Goal: Information Seeking & Learning: Learn about a topic

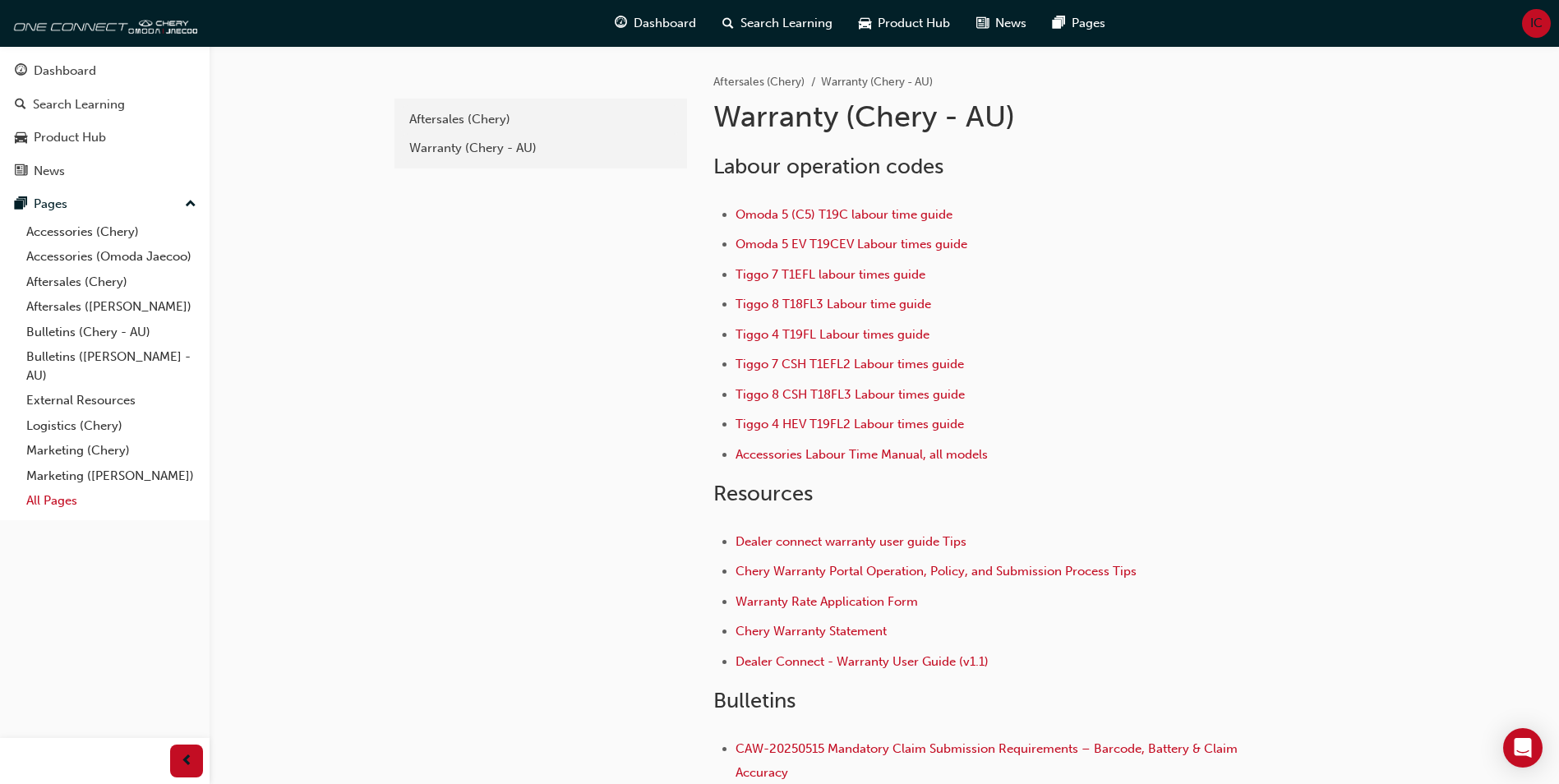
click at [99, 510] on link "All Pages" at bounding box center [112, 500] width 183 height 26
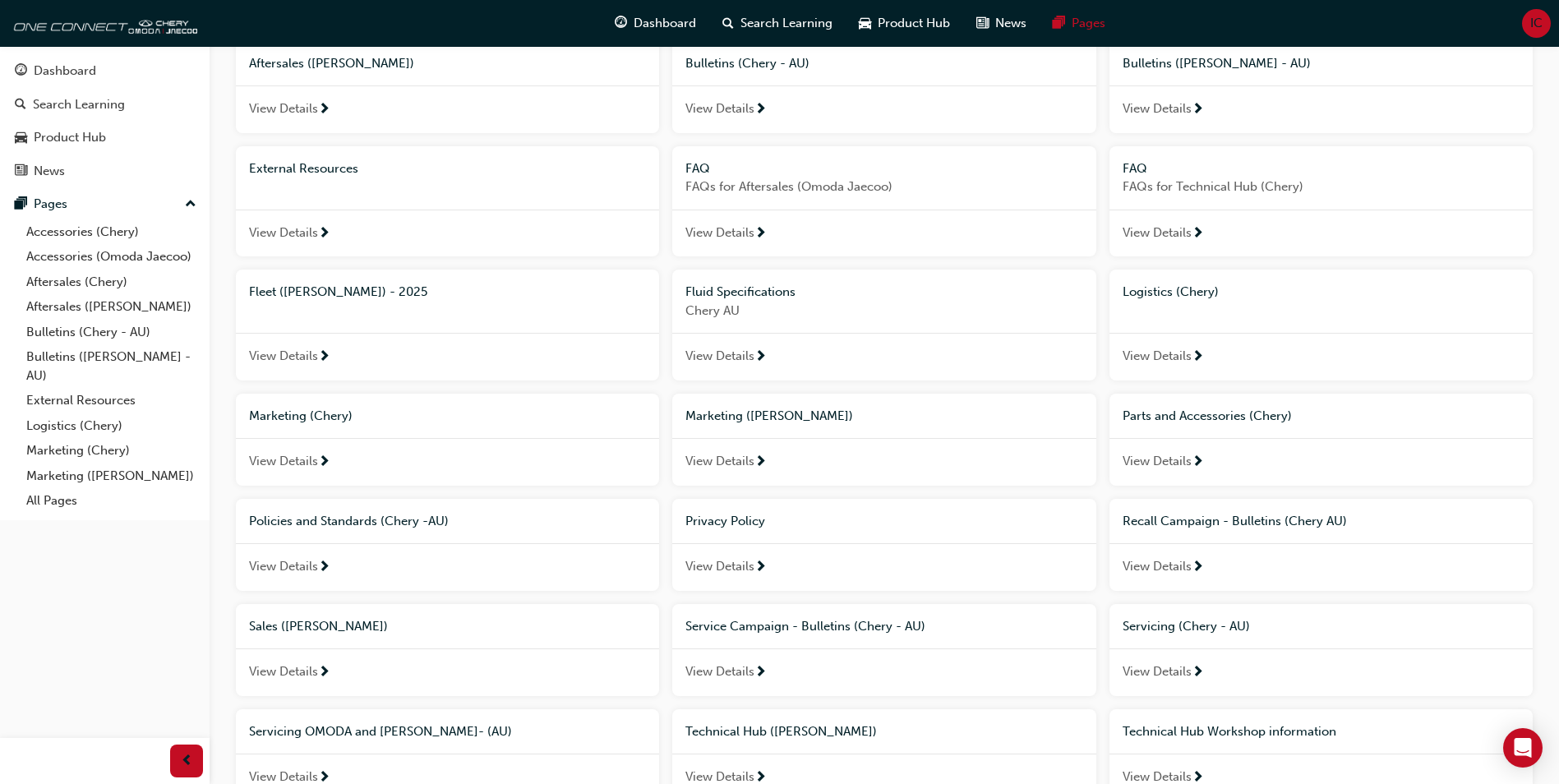
scroll to position [328, 0]
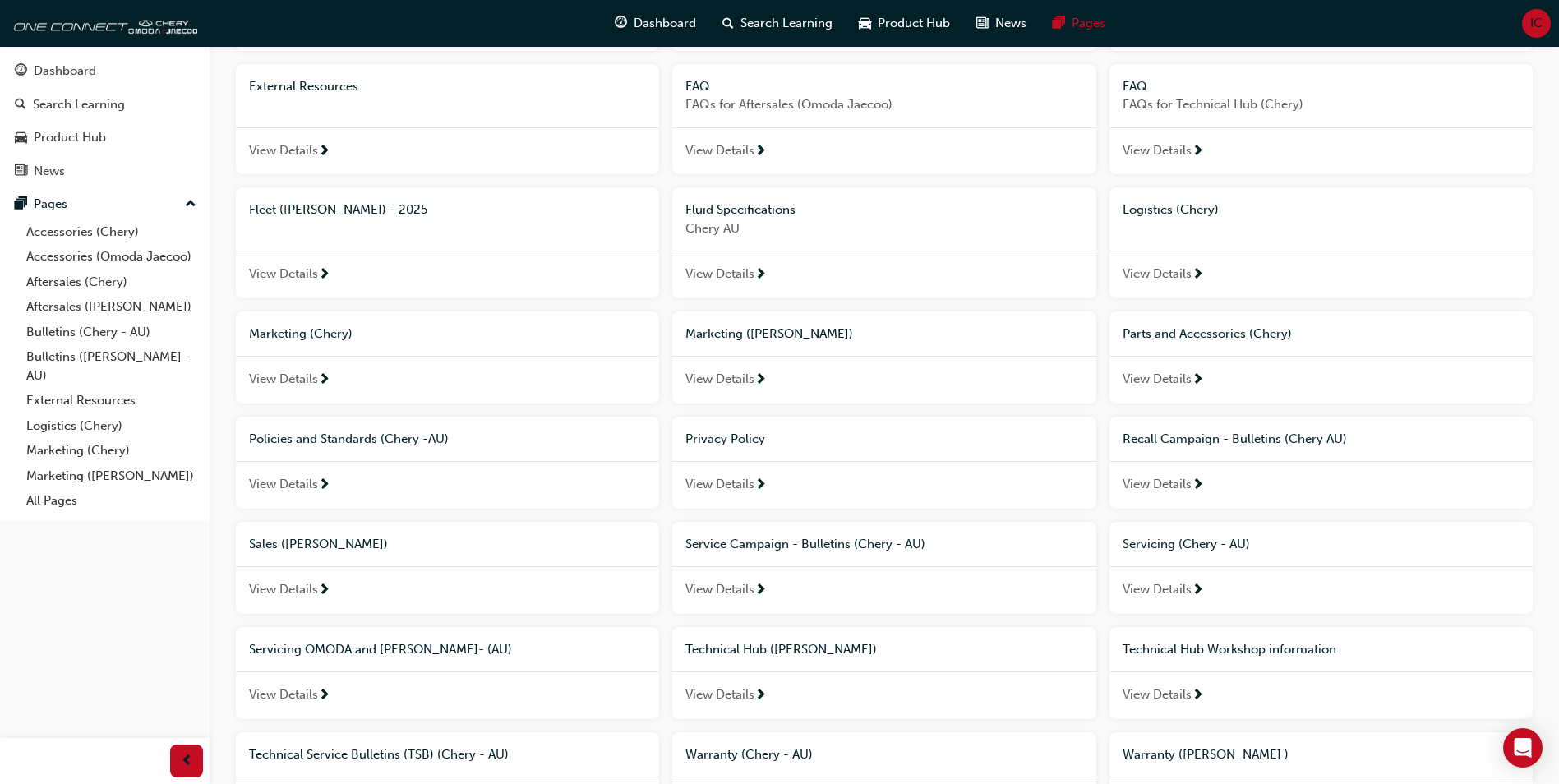
click at [304, 695] on span "View Details" at bounding box center [284, 694] width 69 height 19
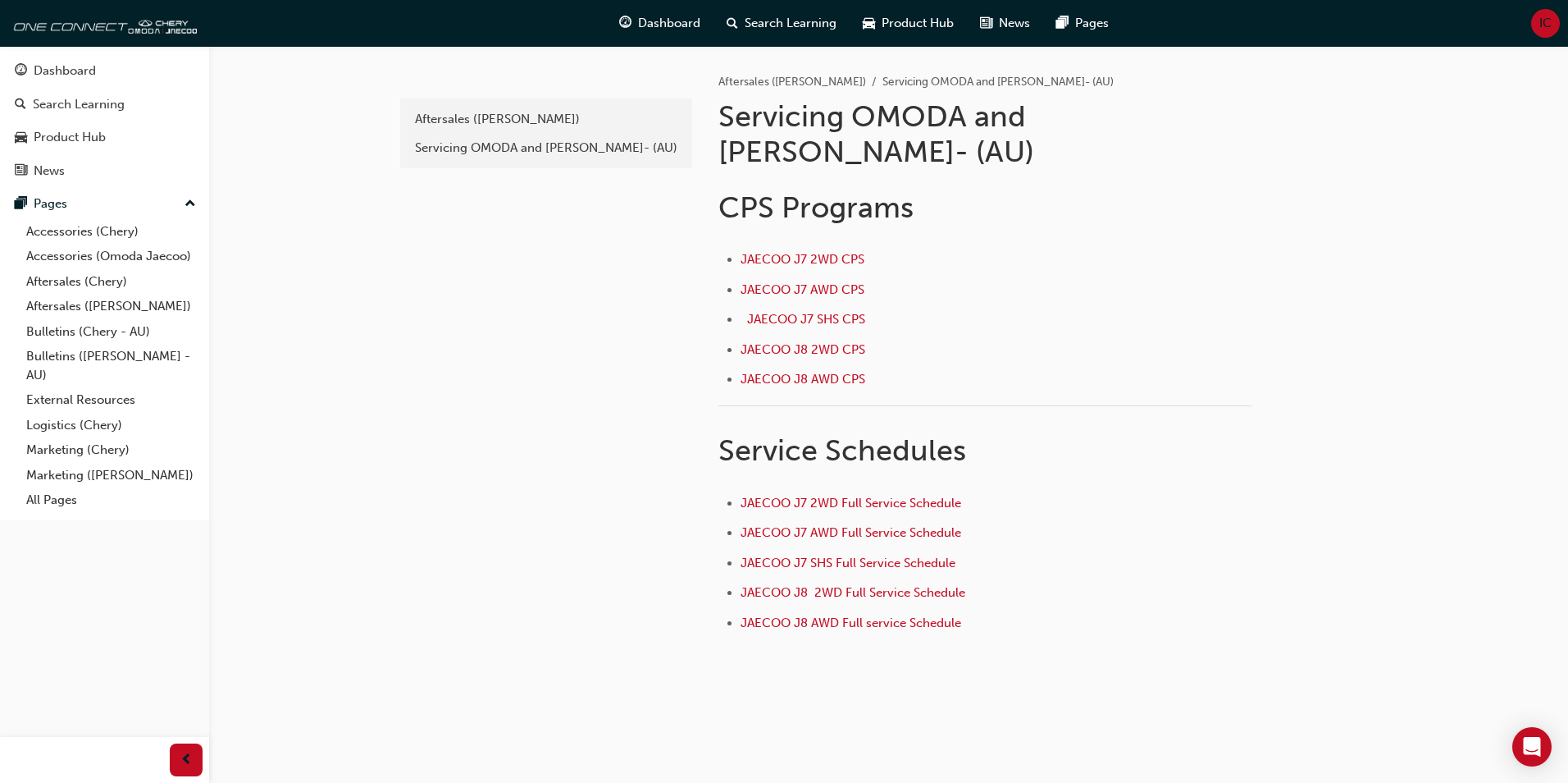
drag, startPoint x: 354, startPoint y: 419, endPoint x: 220, endPoint y: 317, distance: 168.4
click at [354, 419] on div "b5e0e909-5d42-4e77-847f-dfc57a6aabfd Aftersales (Omoda Jaecoo) Servicing OMODA …" at bounding box center [784, 397] width 1568 height 794
click at [51, 501] on link "All Pages" at bounding box center [112, 500] width 183 height 26
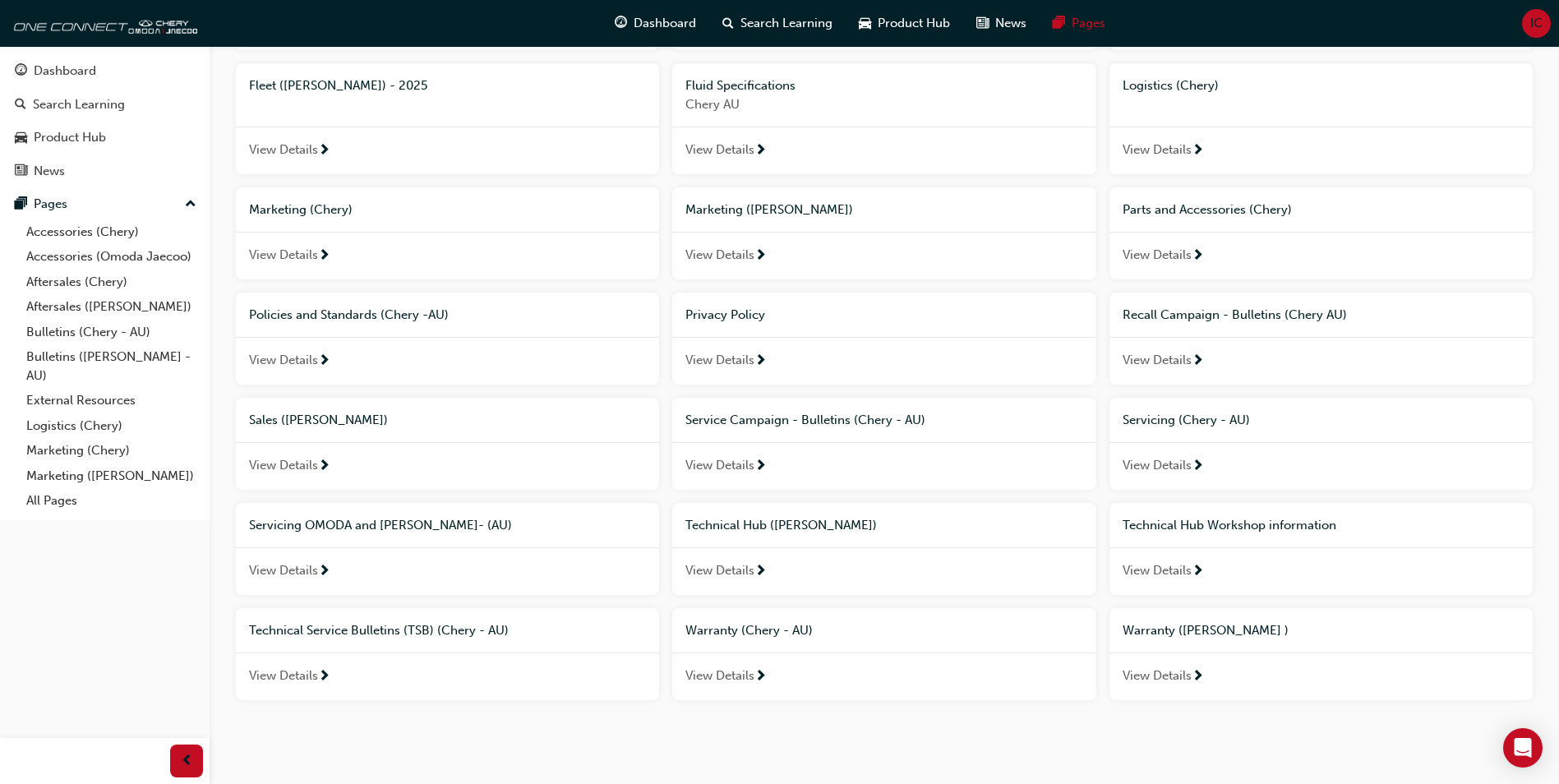
scroll to position [476, 0]
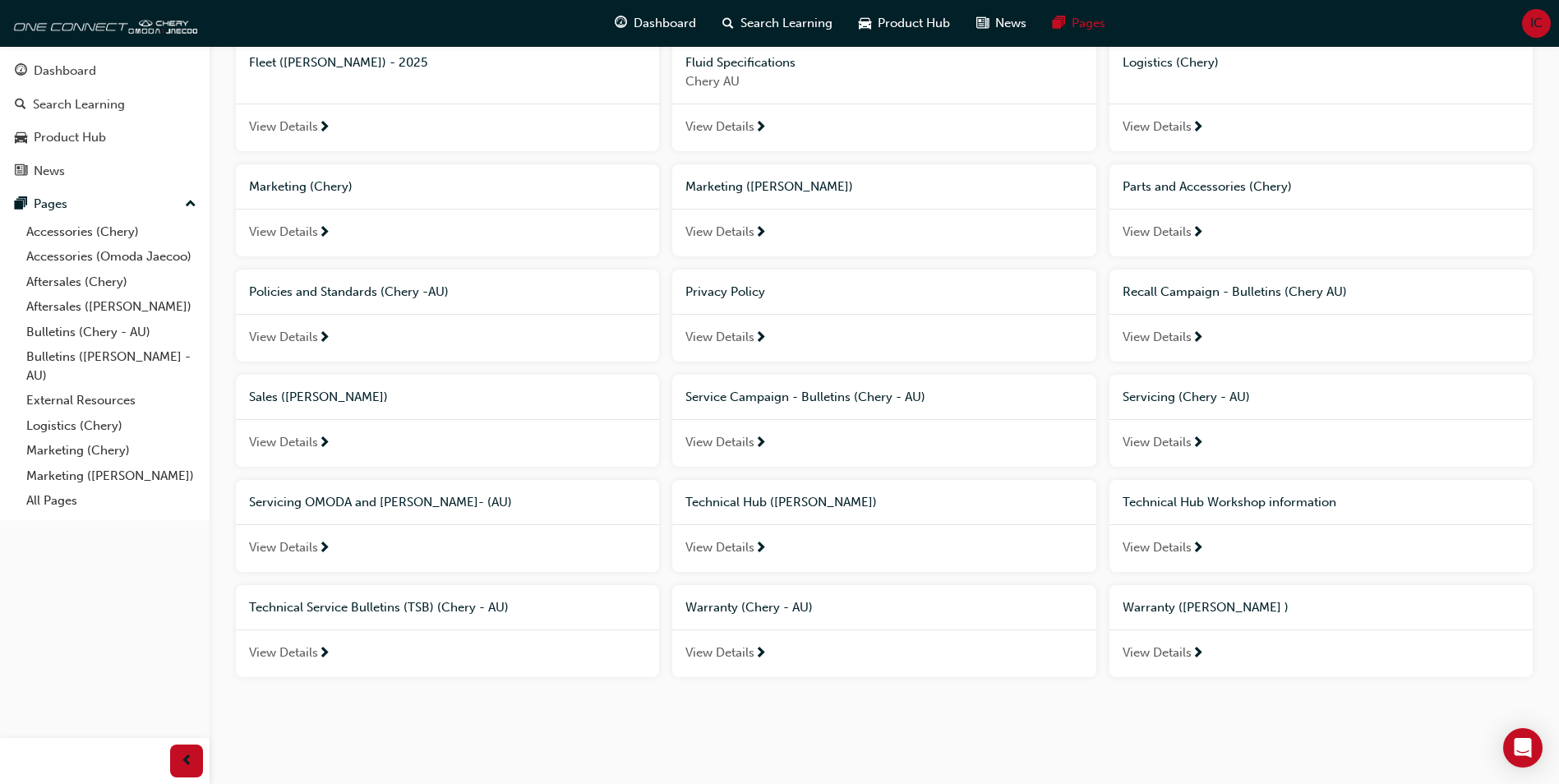
click at [1189, 444] on span "View Details" at bounding box center [1157, 442] width 69 height 19
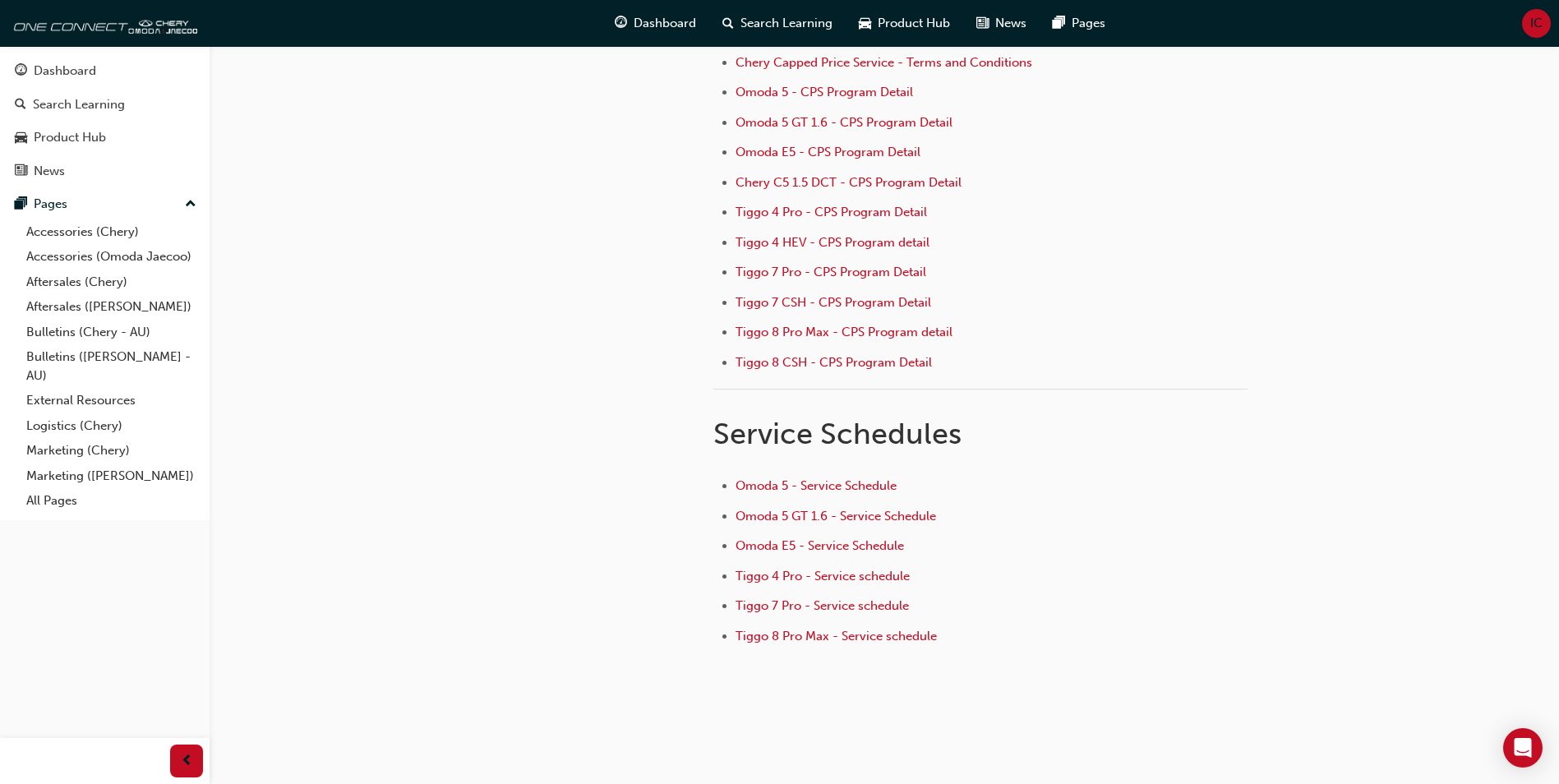
scroll to position [221, 0]
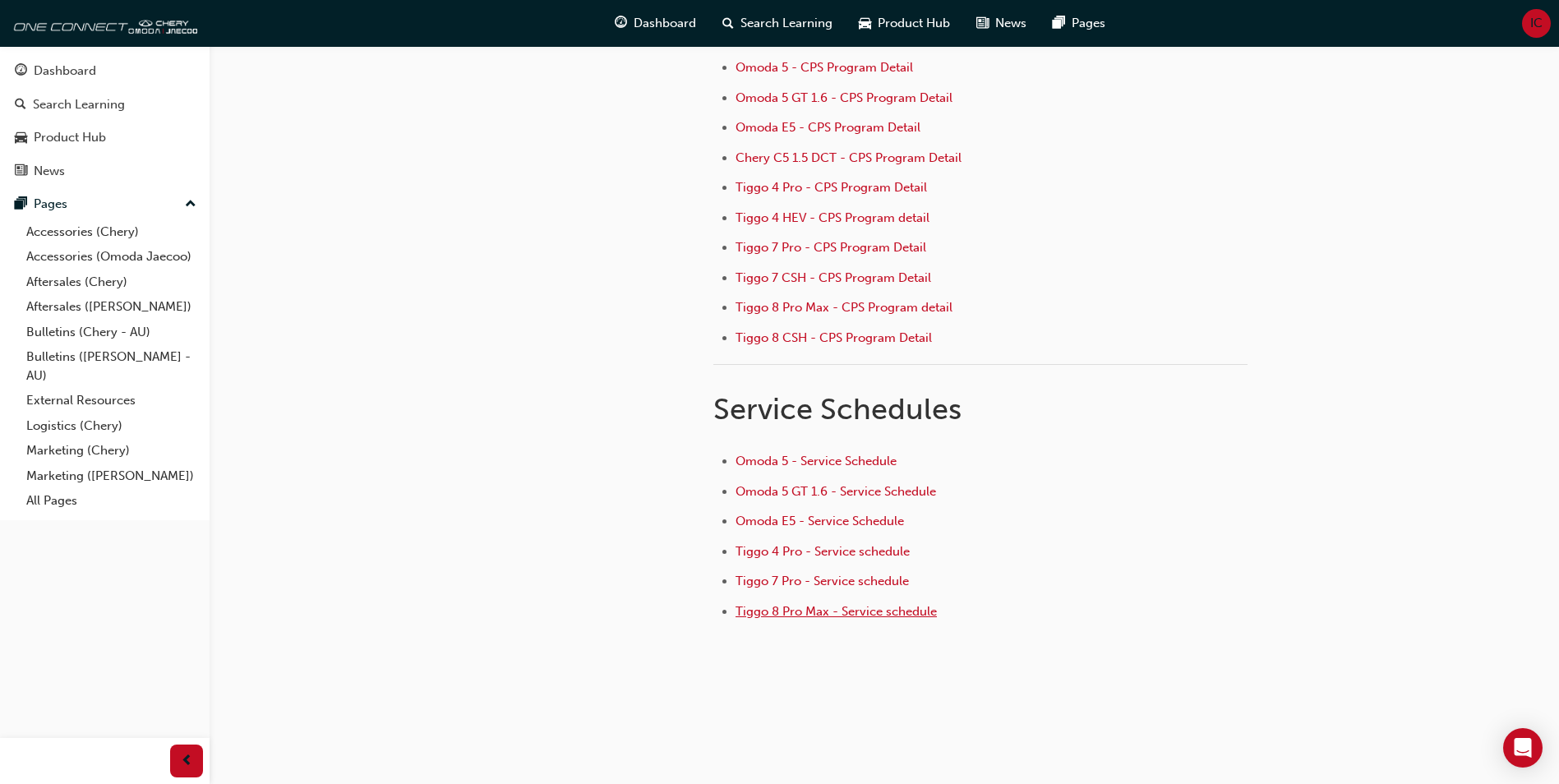
click at [837, 611] on span "Tiggo 8 Pro Max - Service schedule" at bounding box center [836, 610] width 202 height 14
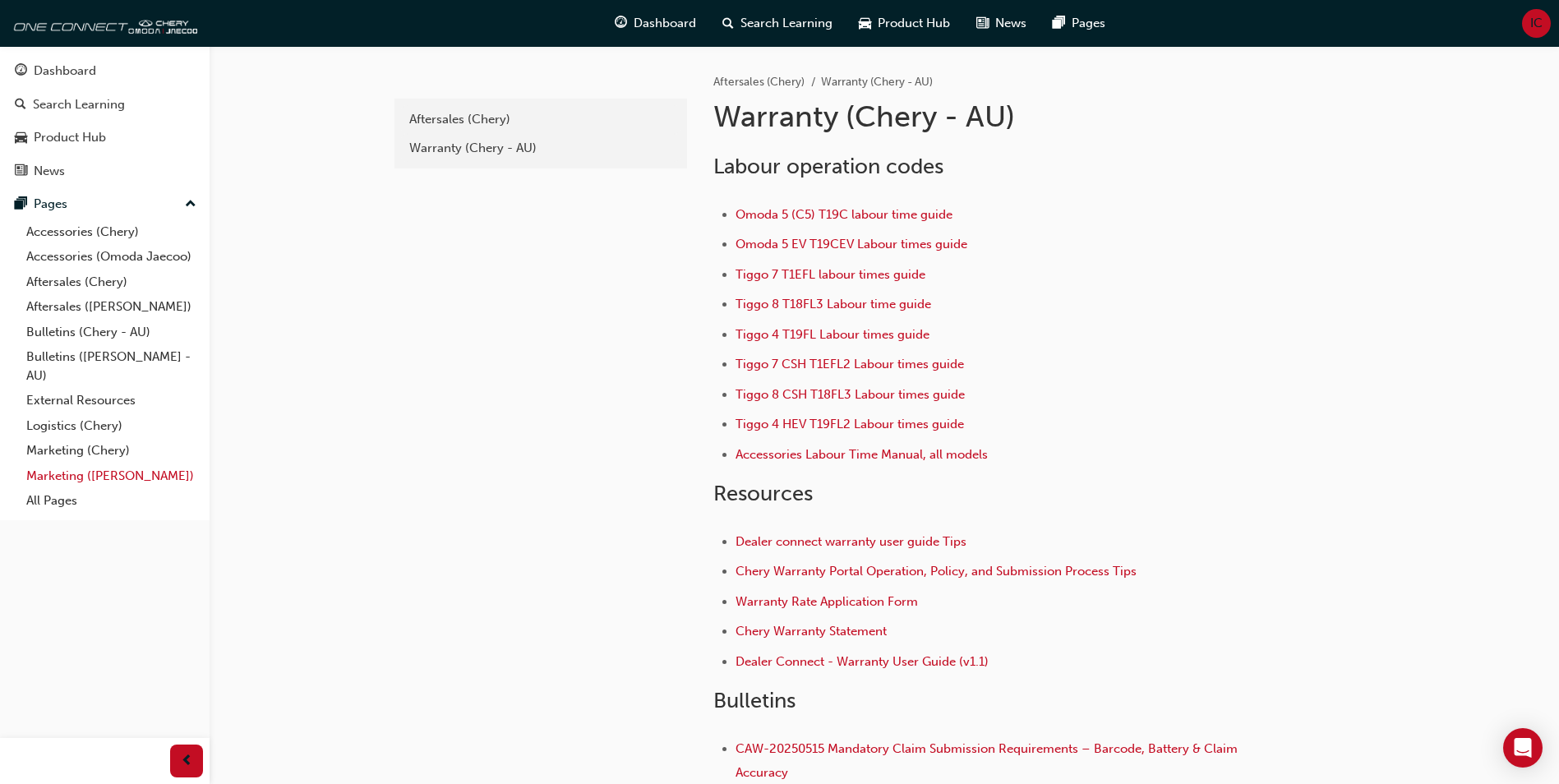
drag, startPoint x: 55, startPoint y: 505, endPoint x: 58, endPoint y: 484, distance: 21.2
click at [55, 505] on link "All Pages" at bounding box center [112, 500] width 183 height 26
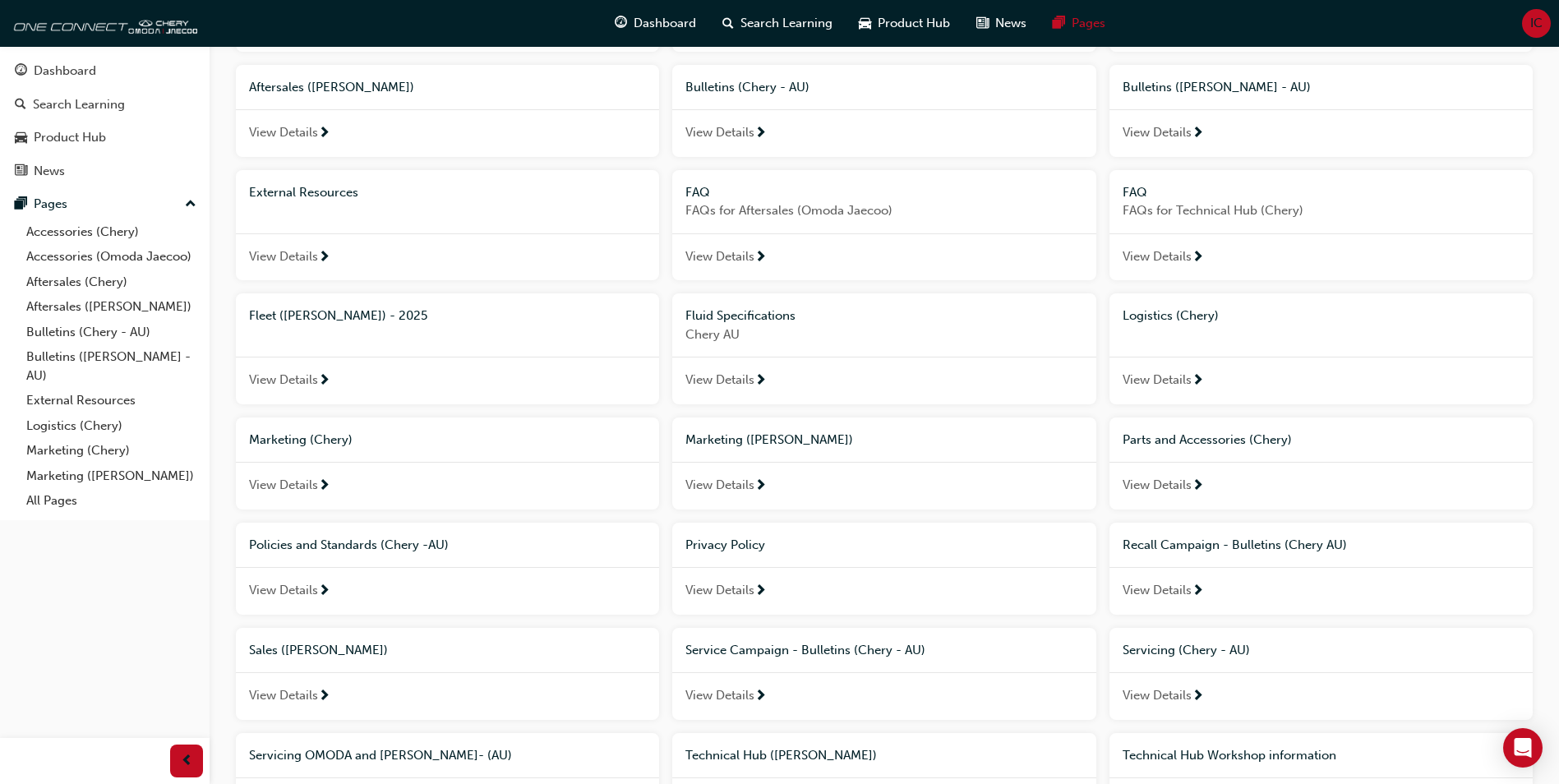
scroll to position [476, 0]
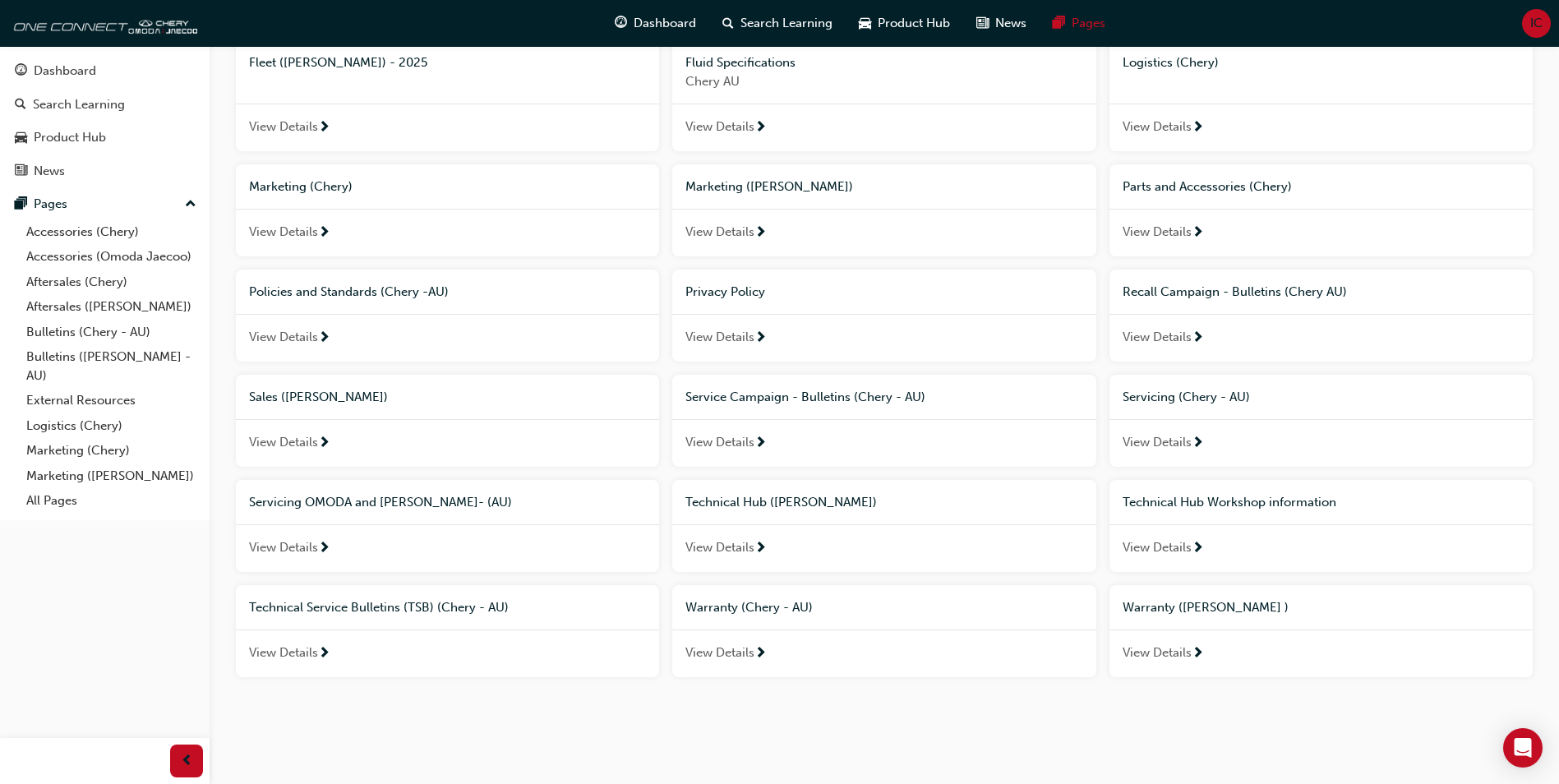
click at [313, 549] on span "View Details" at bounding box center [284, 547] width 69 height 19
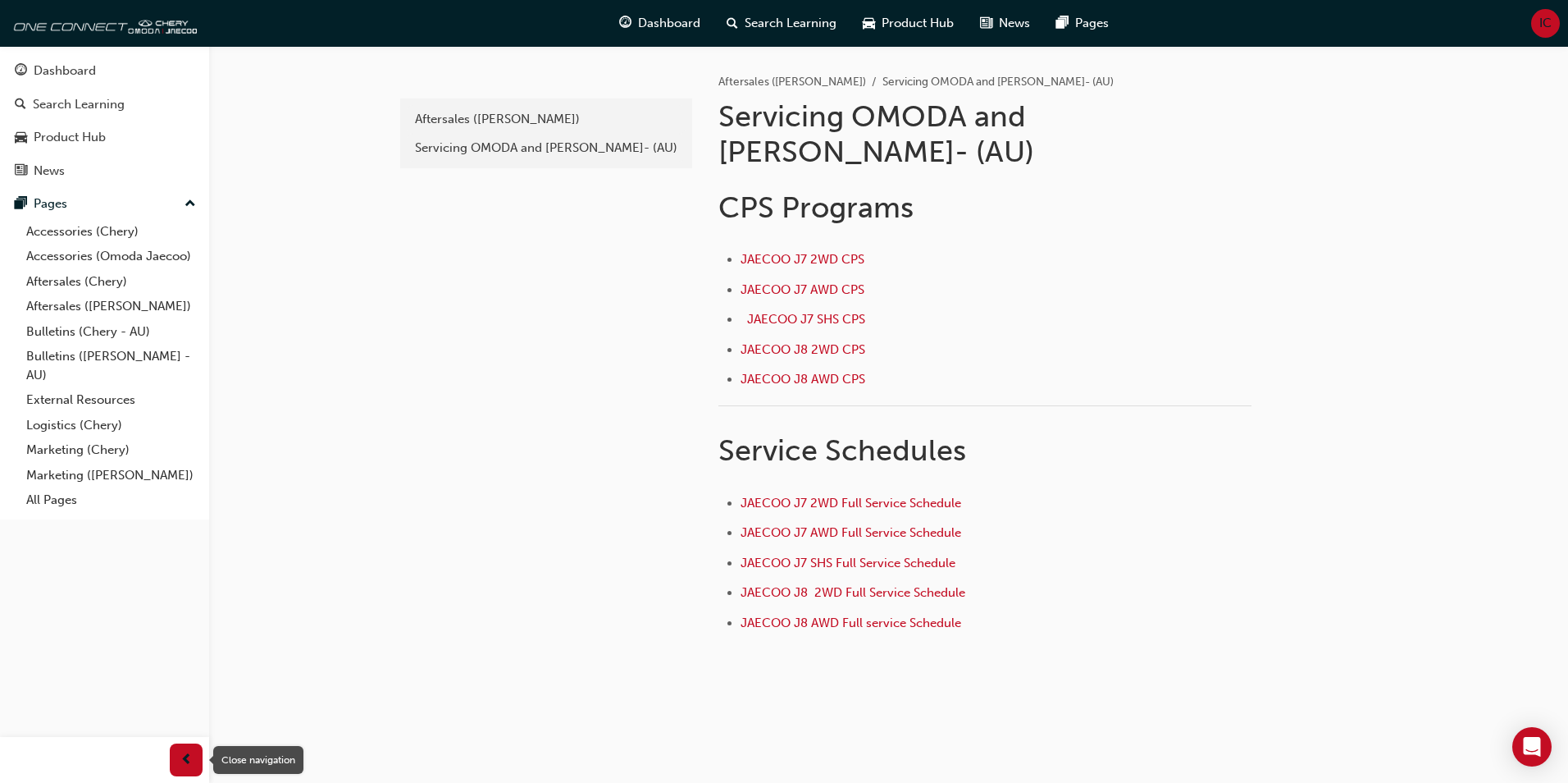
click at [186, 758] on span "prev-icon" at bounding box center [186, 760] width 12 height 21
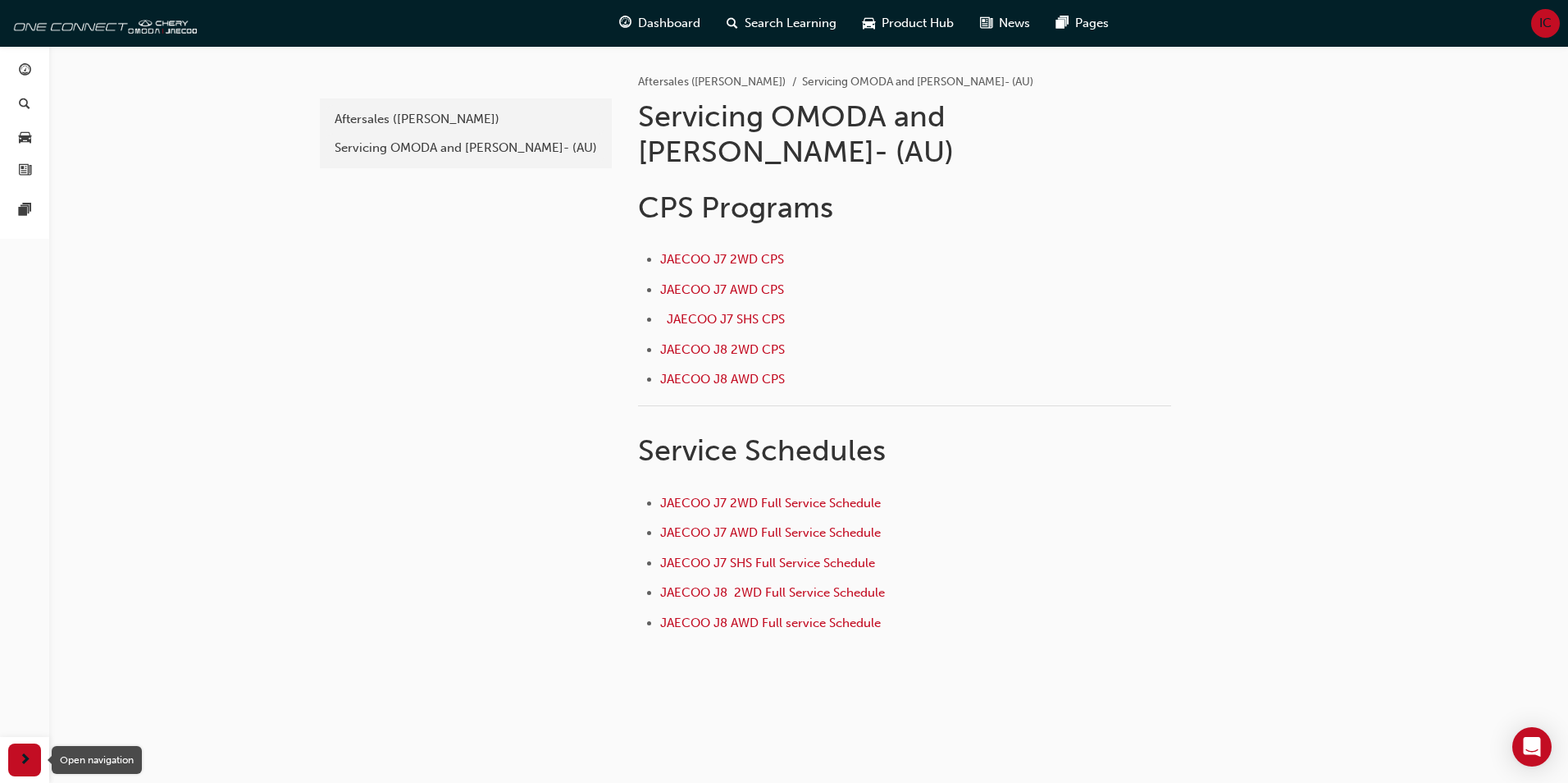
click at [21, 758] on span "next-icon" at bounding box center [25, 760] width 12 height 21
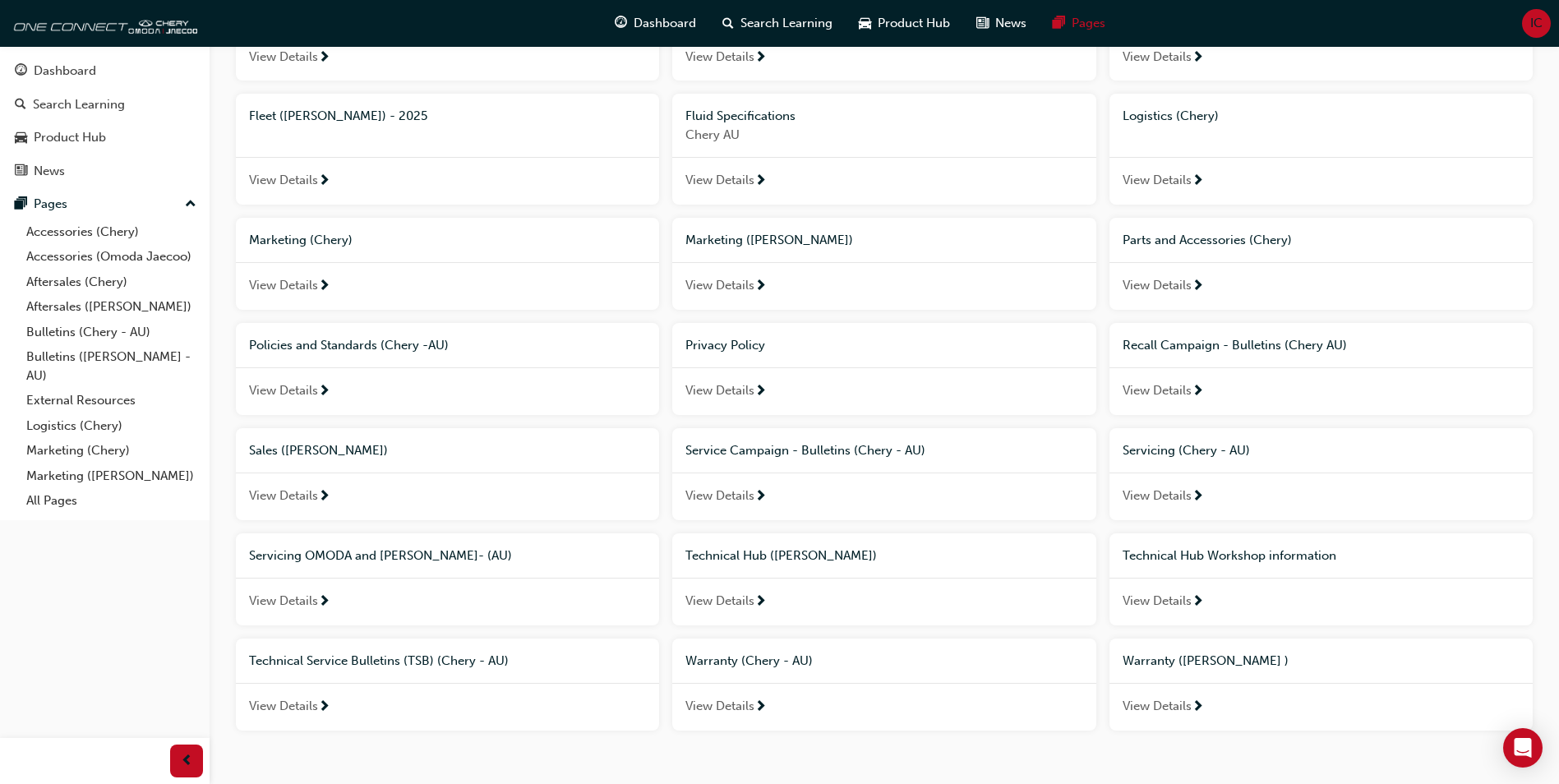
scroll to position [393, 0]
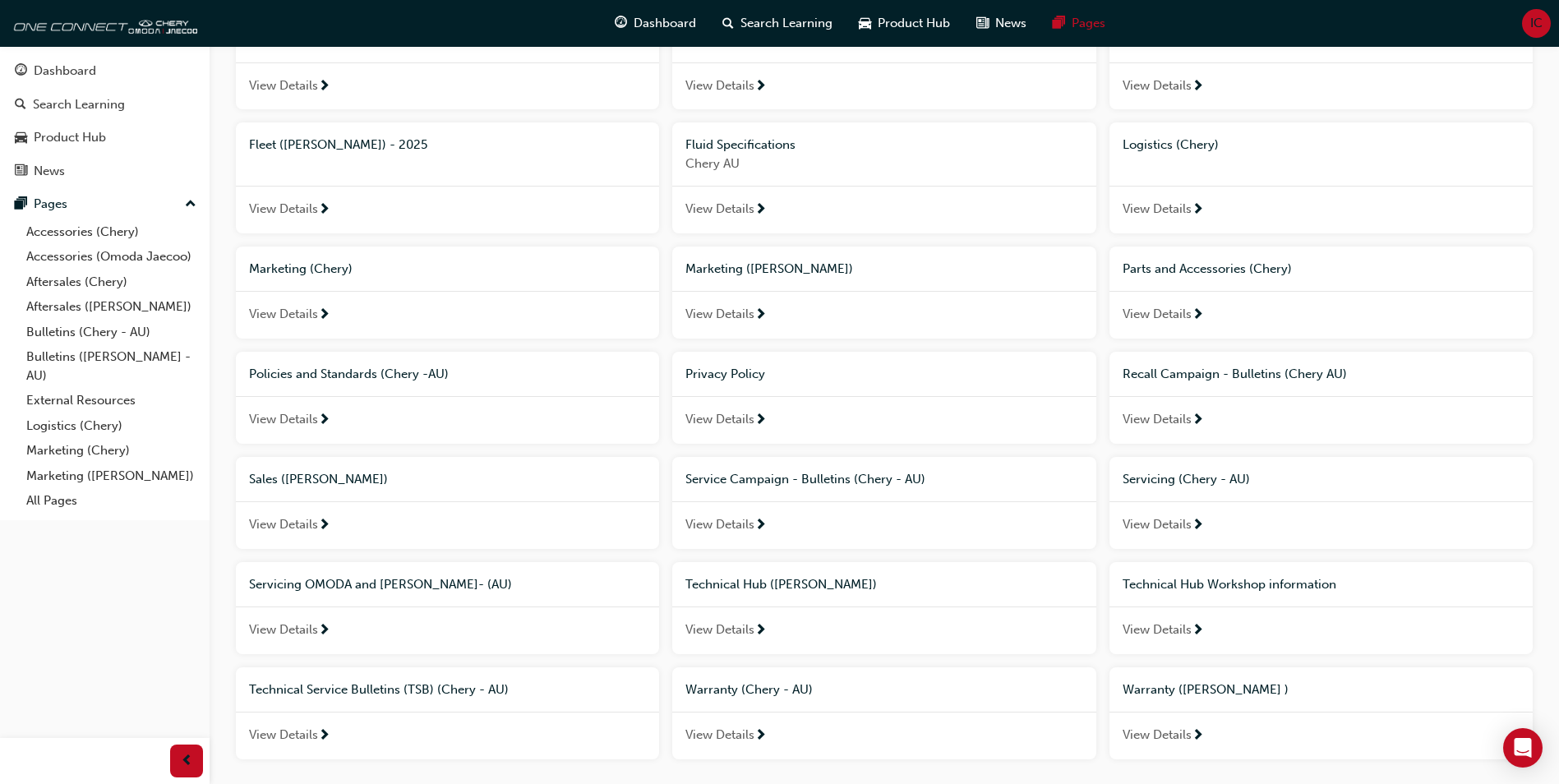
click at [1190, 519] on span "View Details" at bounding box center [1157, 524] width 69 height 19
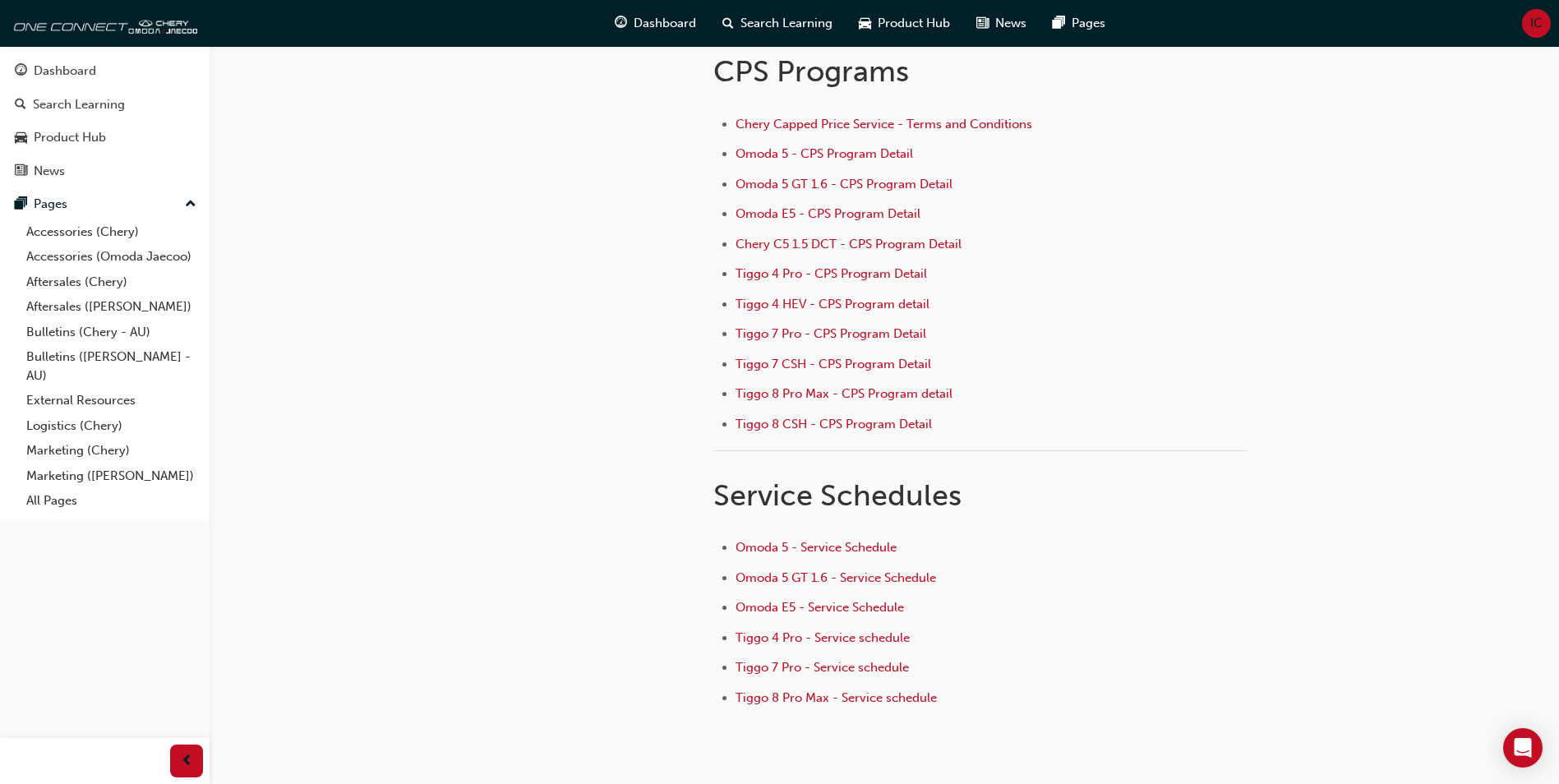
scroll to position [221, 0]
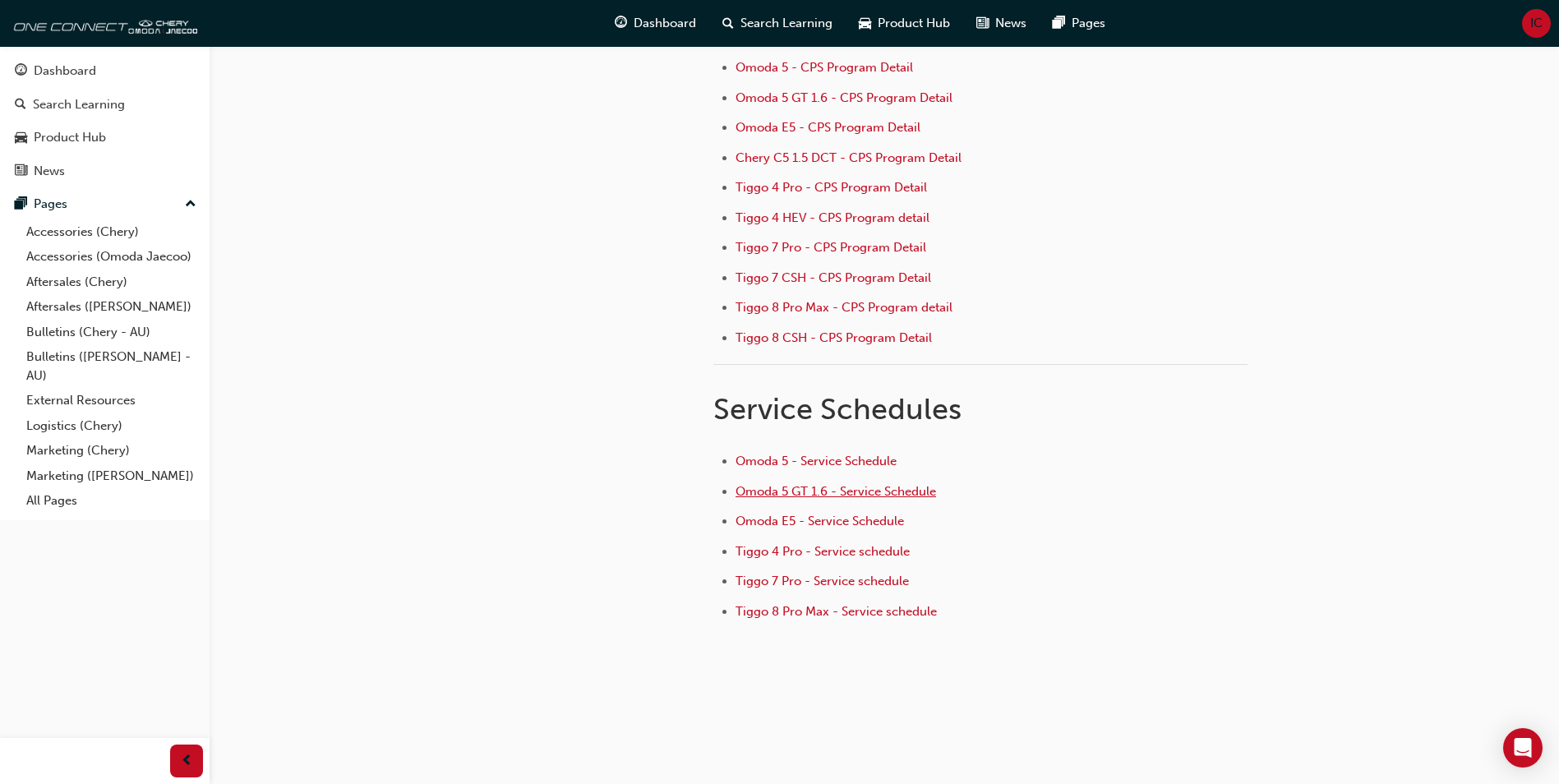
click at [844, 495] on span "Omoda 5 GT 1.6 - Service Schedule" at bounding box center [836, 491] width 201 height 14
